Goal: Transaction & Acquisition: Purchase product/service

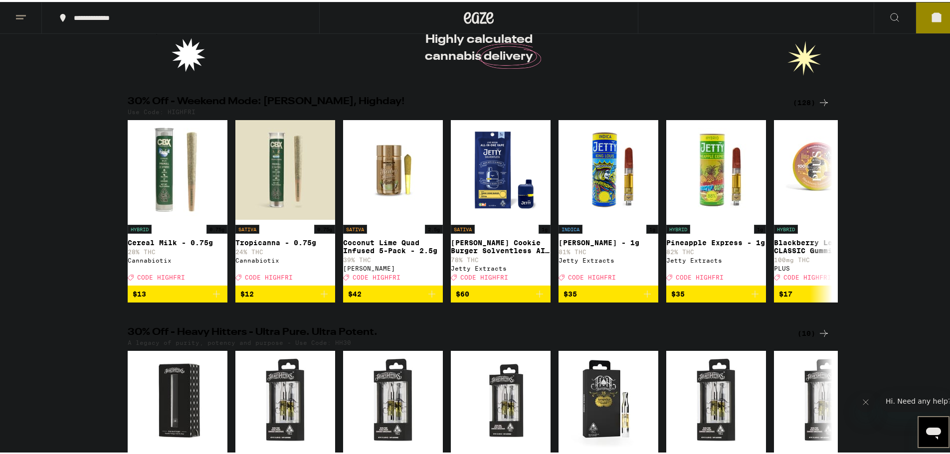
click at [805, 102] on div "(128)" at bounding box center [811, 101] width 37 height 12
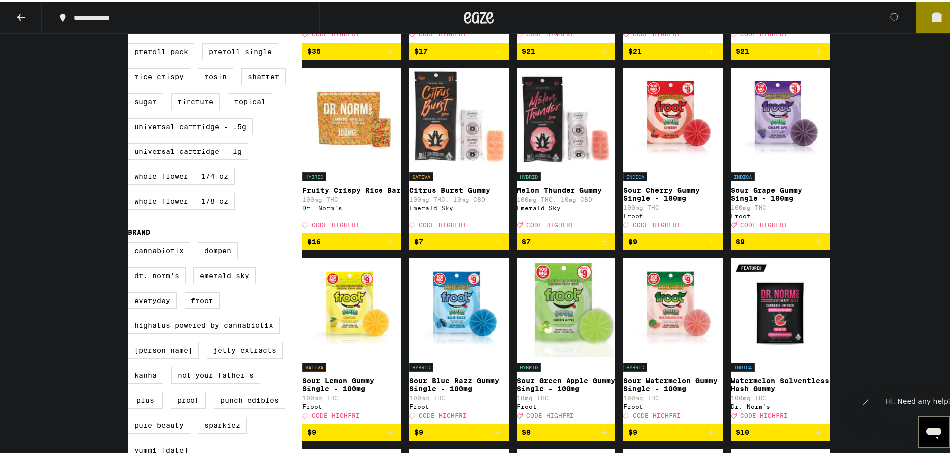
scroll to position [499, 0]
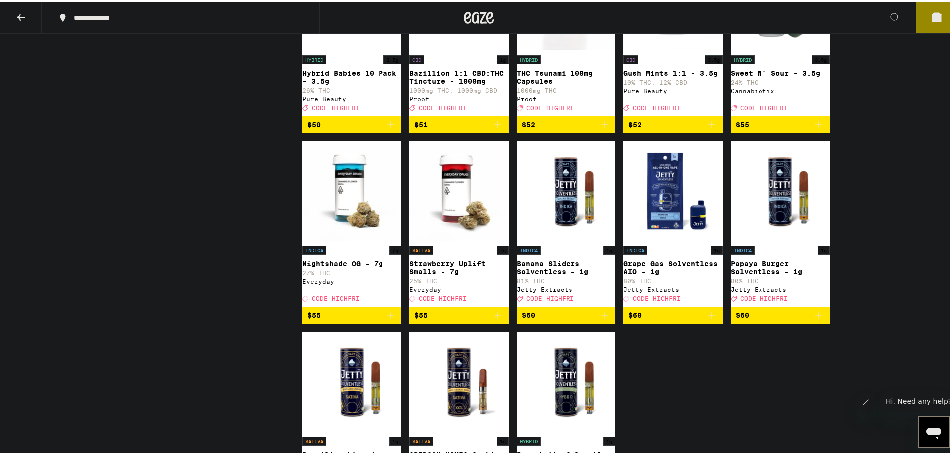
drag, startPoint x: 879, startPoint y: 255, endPoint x: 869, endPoint y: 170, distance: 86.4
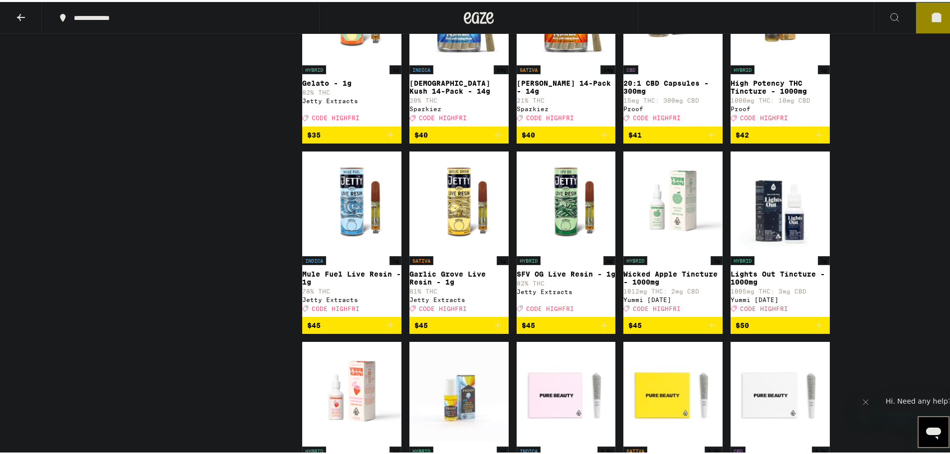
drag, startPoint x: 867, startPoint y: 232, endPoint x: 889, endPoint y: 101, distance: 133.5
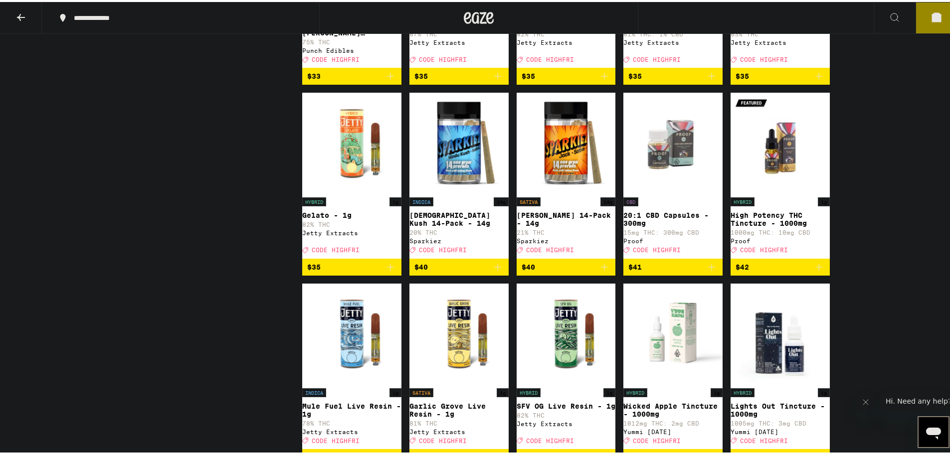
drag, startPoint x: 892, startPoint y: 247, endPoint x: 893, endPoint y: 130, distance: 117.7
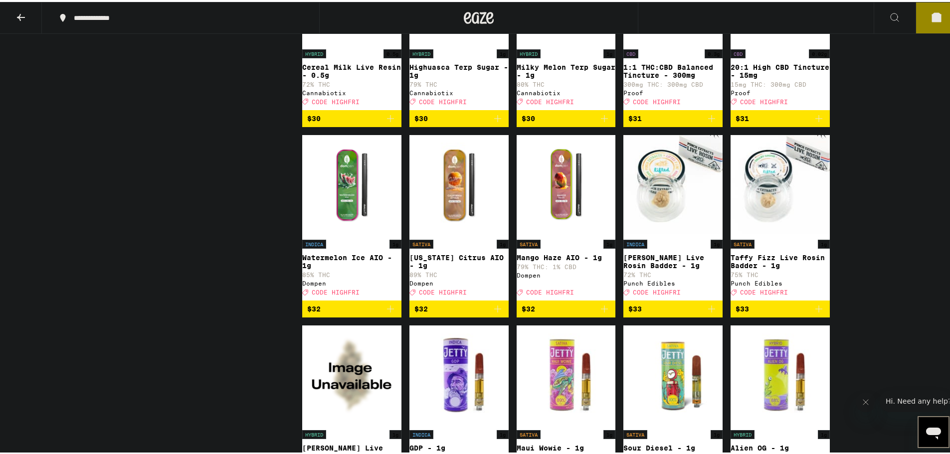
drag, startPoint x: 893, startPoint y: 208, endPoint x: 902, endPoint y: 99, distance: 109.1
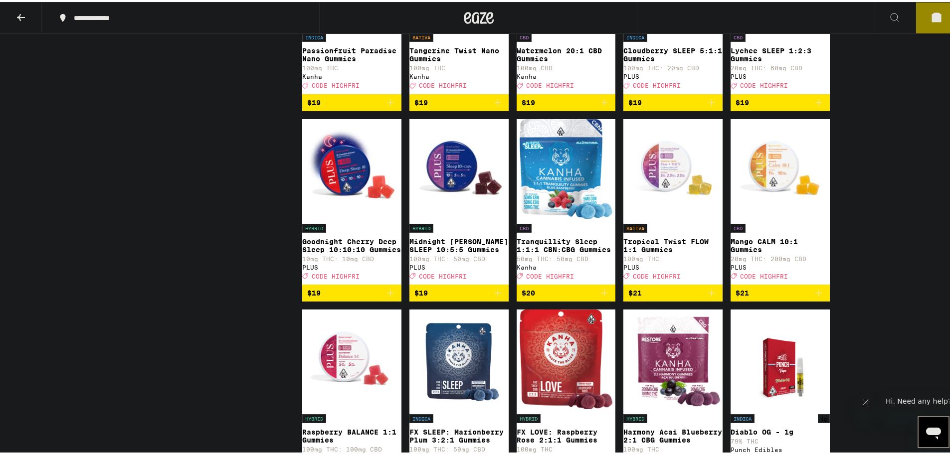
drag, startPoint x: 889, startPoint y: 128, endPoint x: 892, endPoint y: 73, distance: 54.9
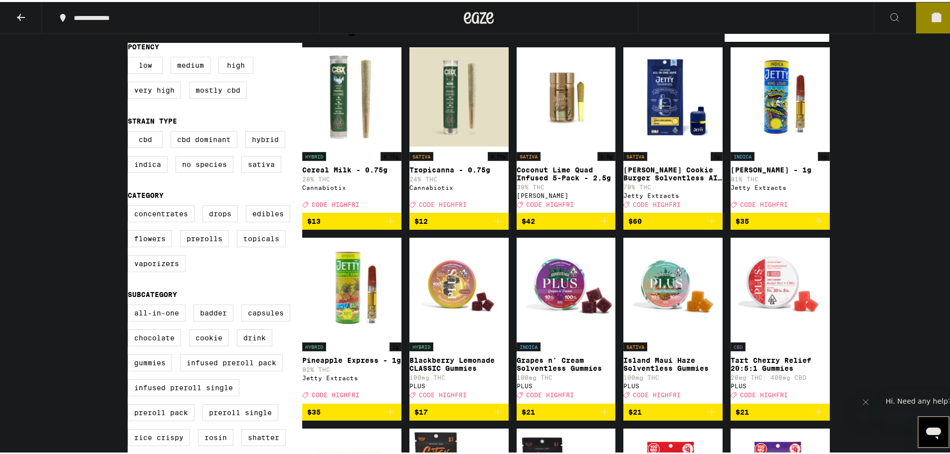
scroll to position [0, 0]
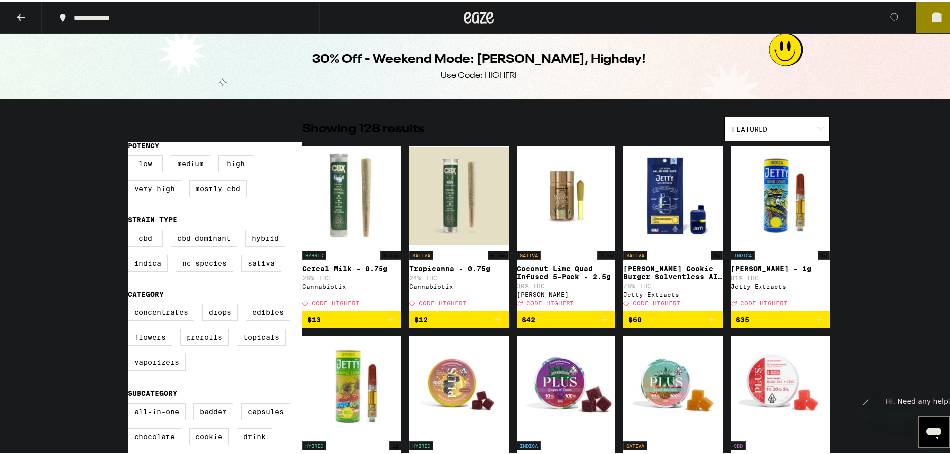
drag, startPoint x: 878, startPoint y: 182, endPoint x: 886, endPoint y: 71, distance: 110.5
